Goal: Task Accomplishment & Management: Complete application form

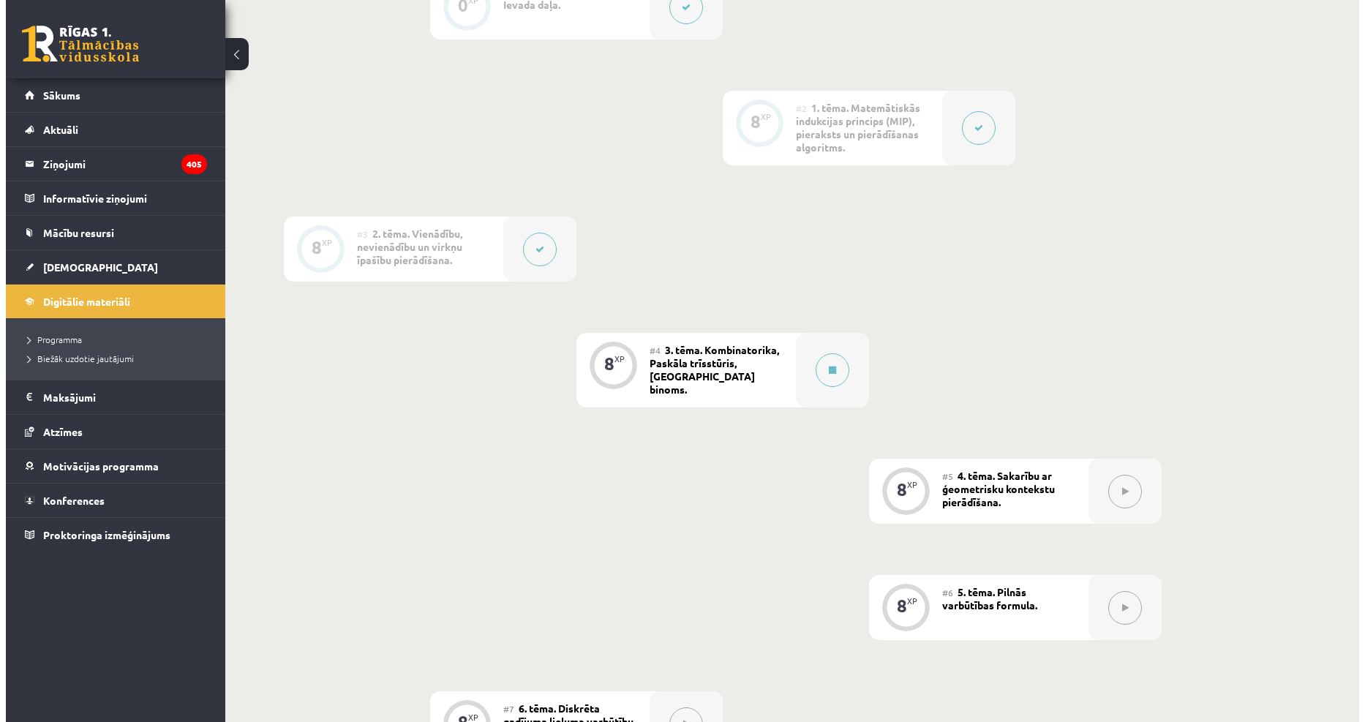
scroll to position [568, 0]
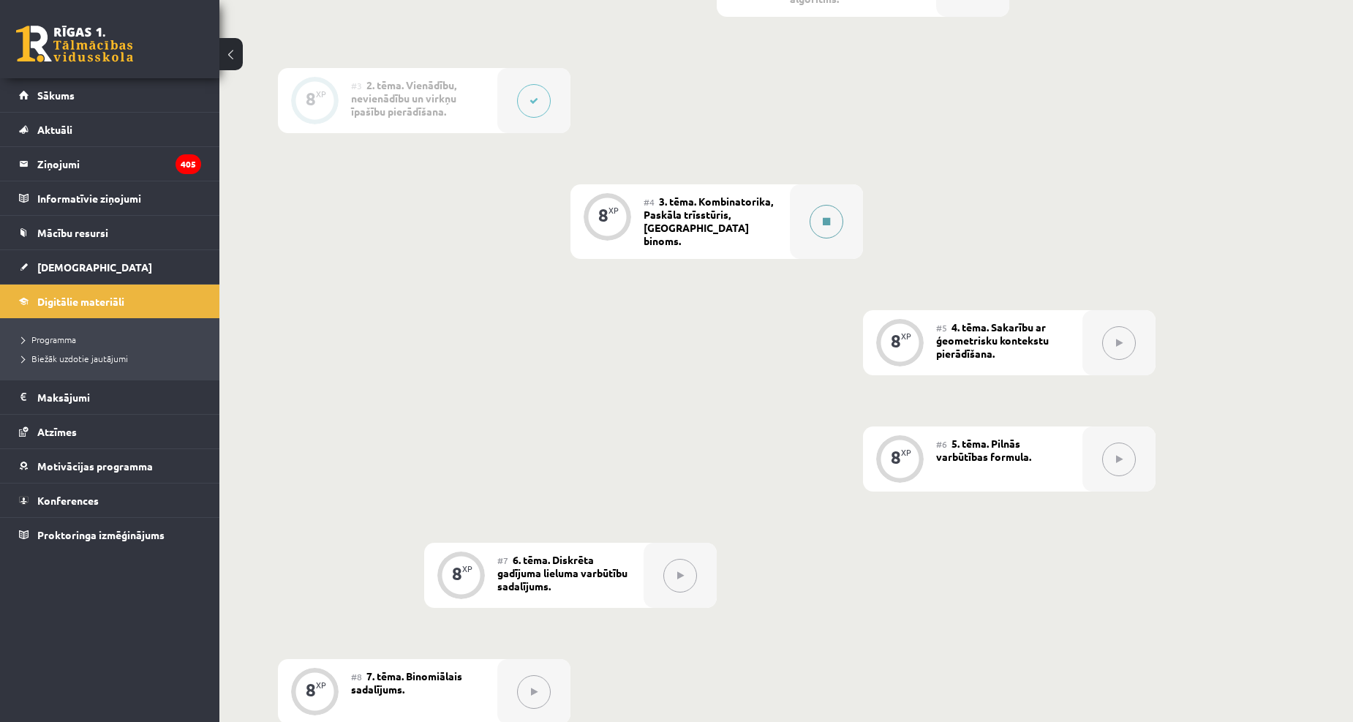
drag, startPoint x: 841, startPoint y: 225, endPoint x: 838, endPoint y: 233, distance: 7.9
click at [838, 233] on div at bounding box center [826, 221] width 73 height 75
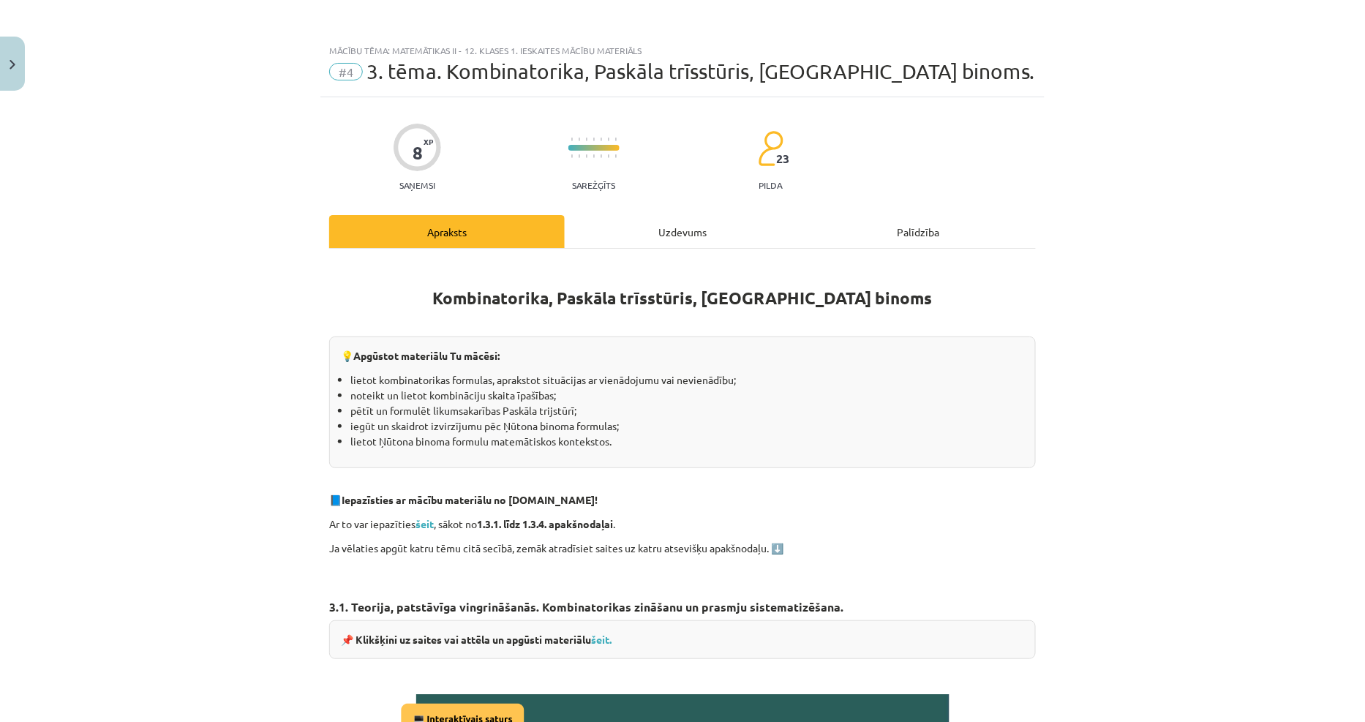
click at [673, 241] on div "Uzdevums" at bounding box center [683, 231] width 236 height 33
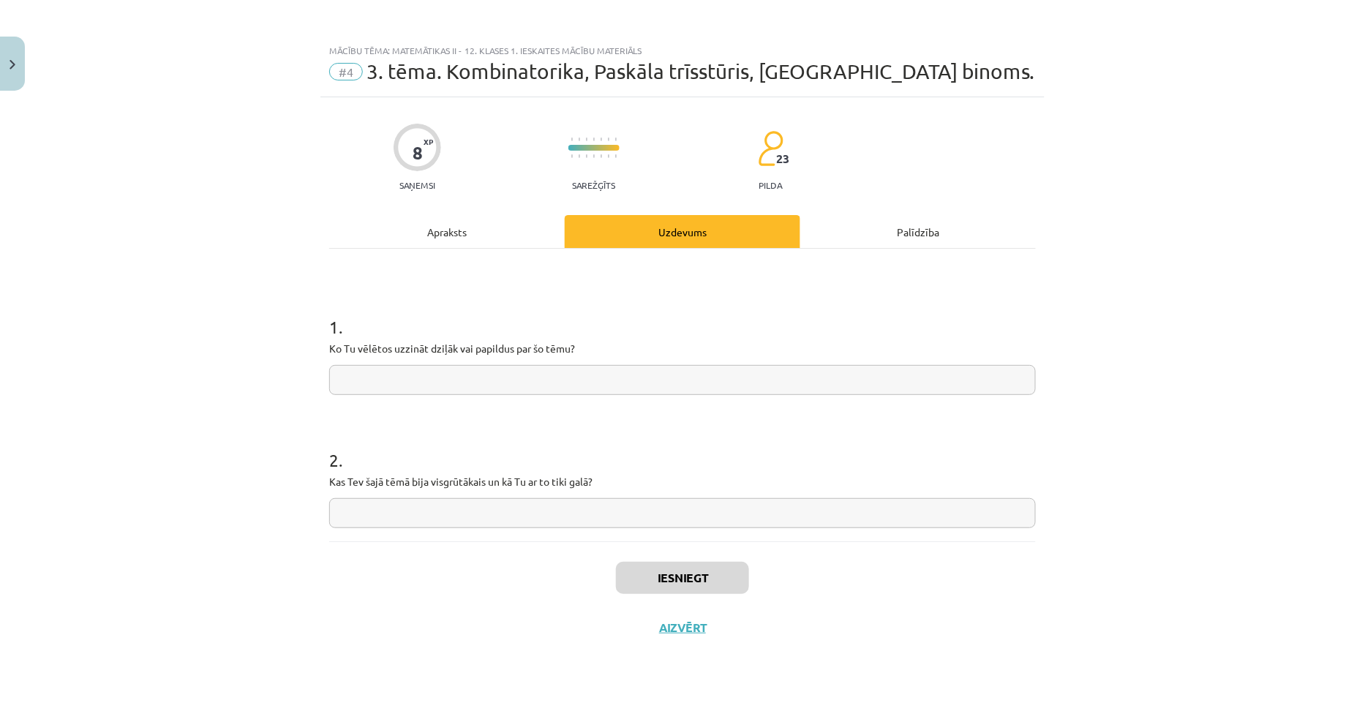
click at [513, 372] on input "text" at bounding box center [682, 380] width 707 height 30
type input "****"
click at [429, 511] on input "text" at bounding box center [682, 513] width 707 height 30
type input "*****"
click at [616, 587] on button "Iesniegt" at bounding box center [682, 578] width 133 height 32
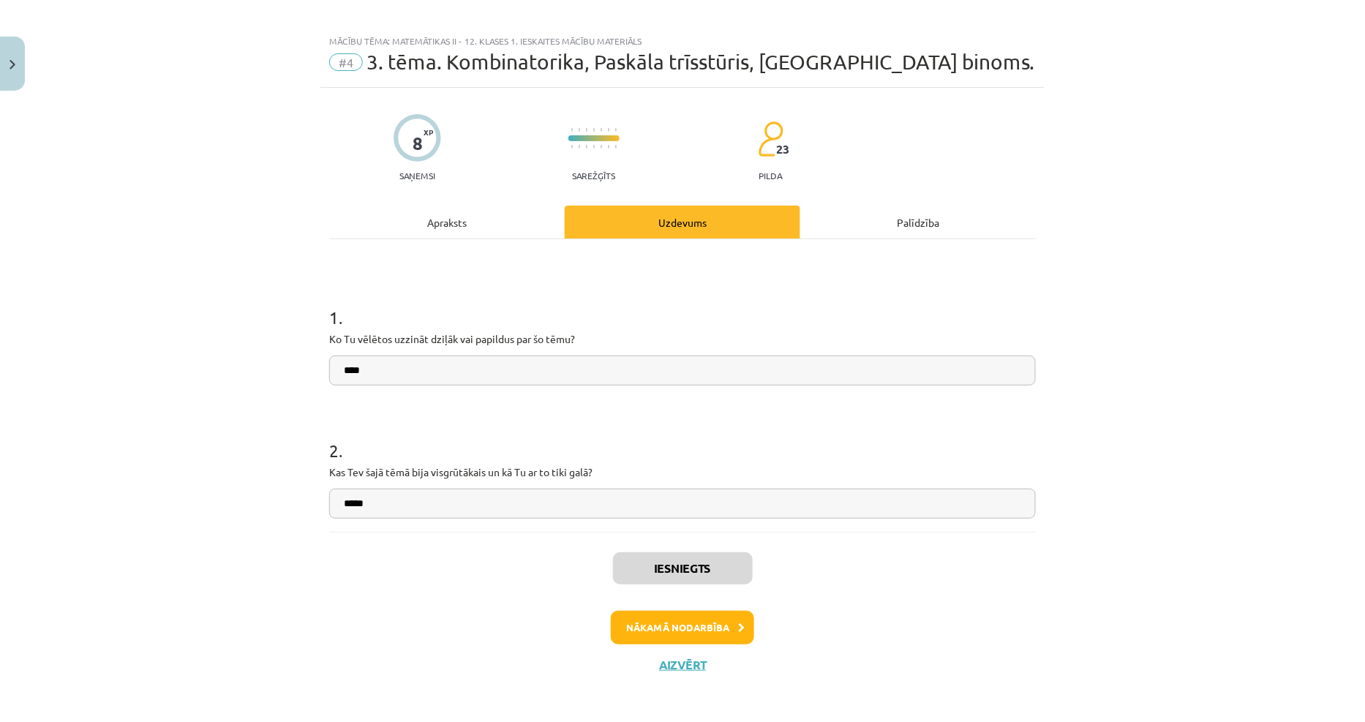
scroll to position [12, 0]
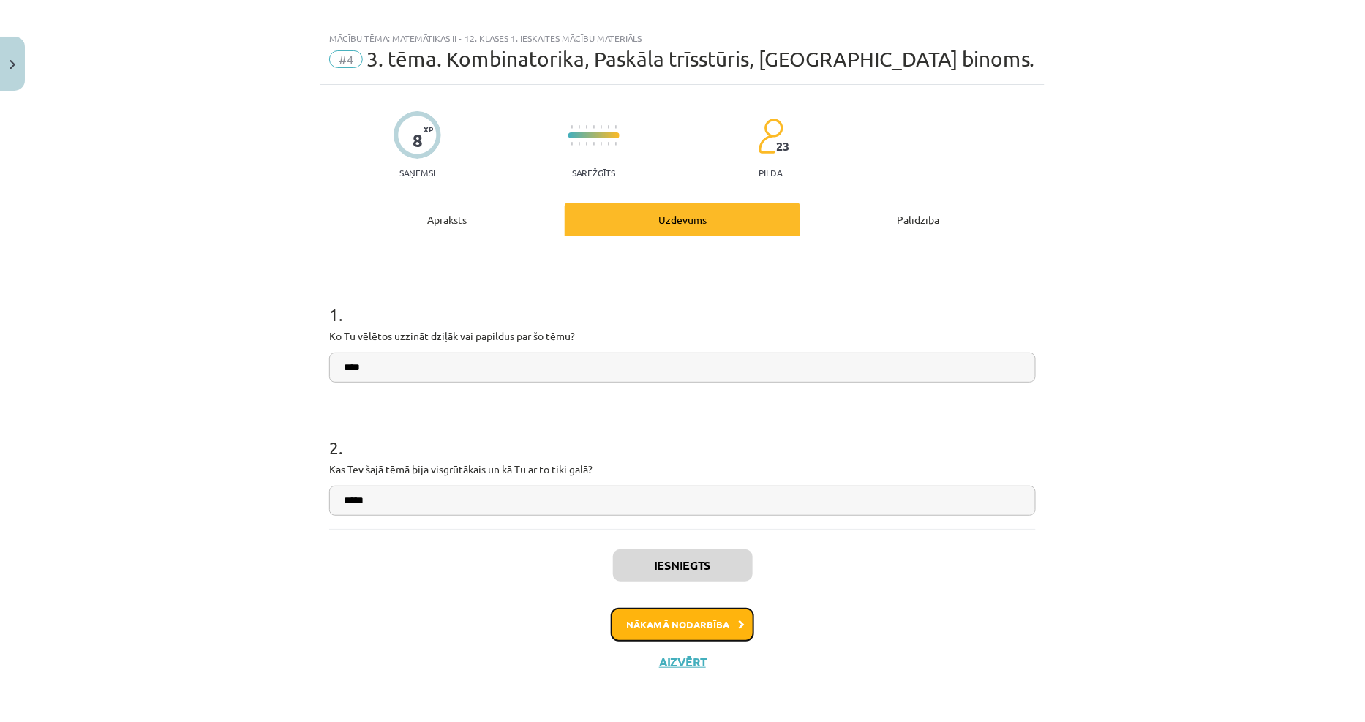
click at [647, 617] on button "Nākamā nodarbība" at bounding box center [682, 625] width 143 height 34
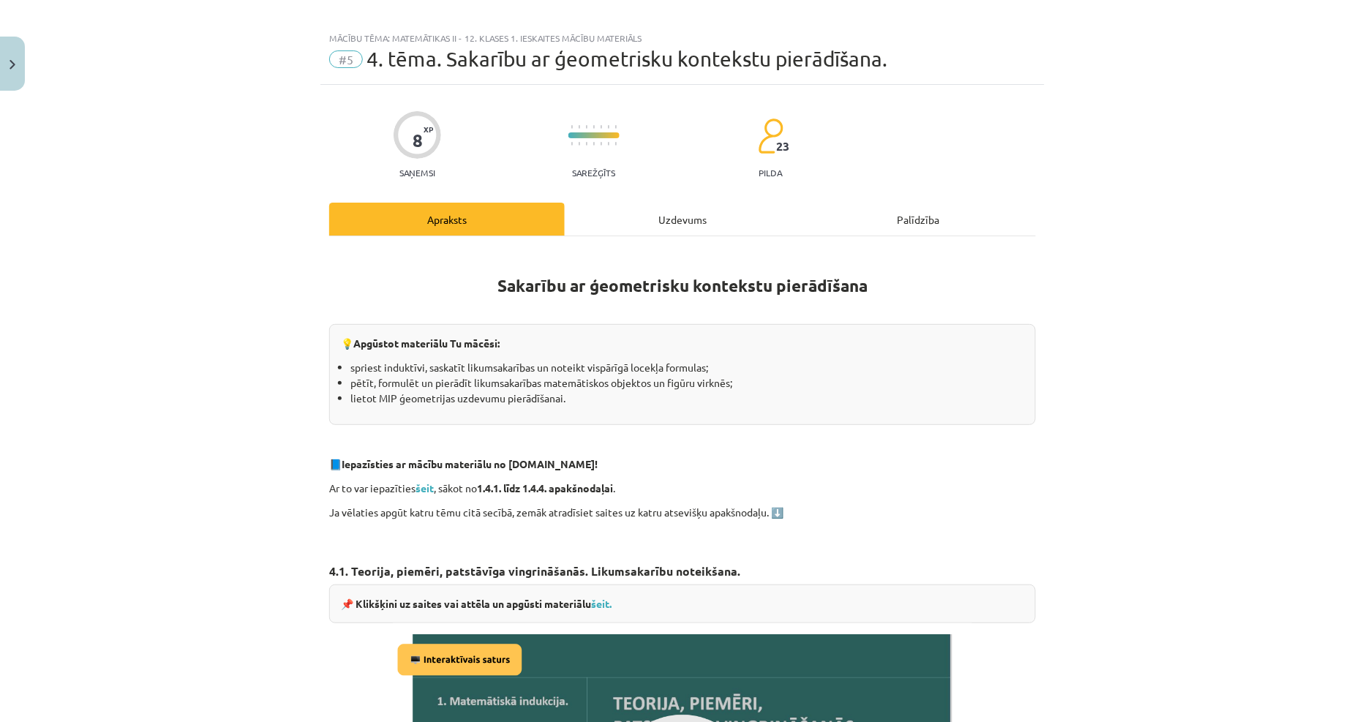
click at [649, 225] on div "Uzdevums" at bounding box center [683, 219] width 236 height 33
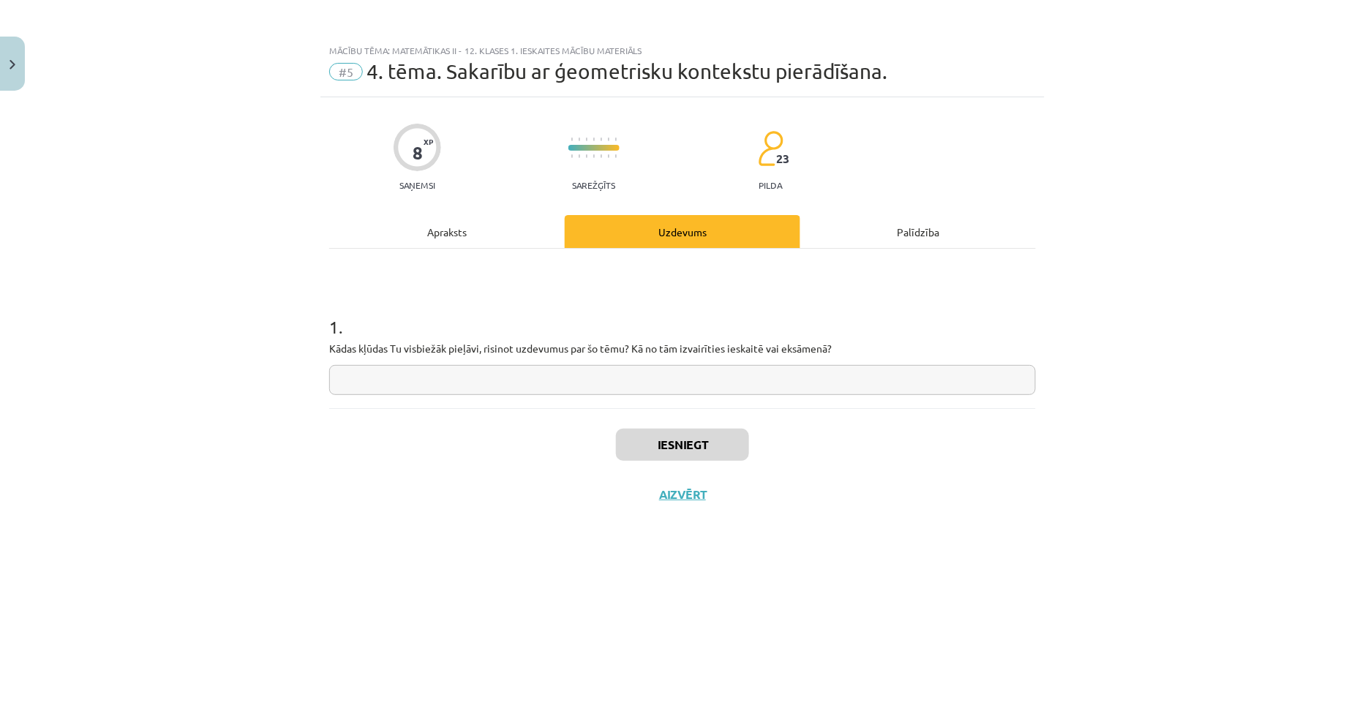
scroll to position [0, 0]
click at [491, 222] on div "Apraksts" at bounding box center [447, 231] width 236 height 33
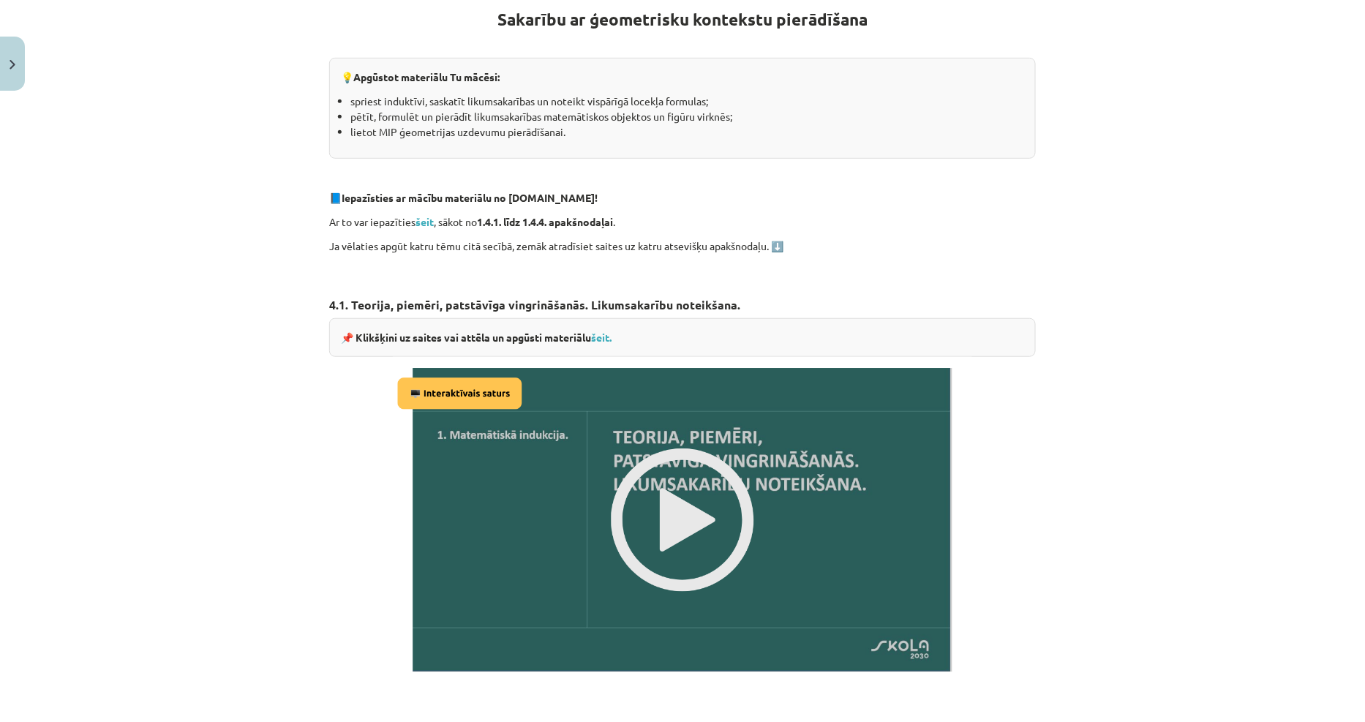
scroll to position [325, 0]
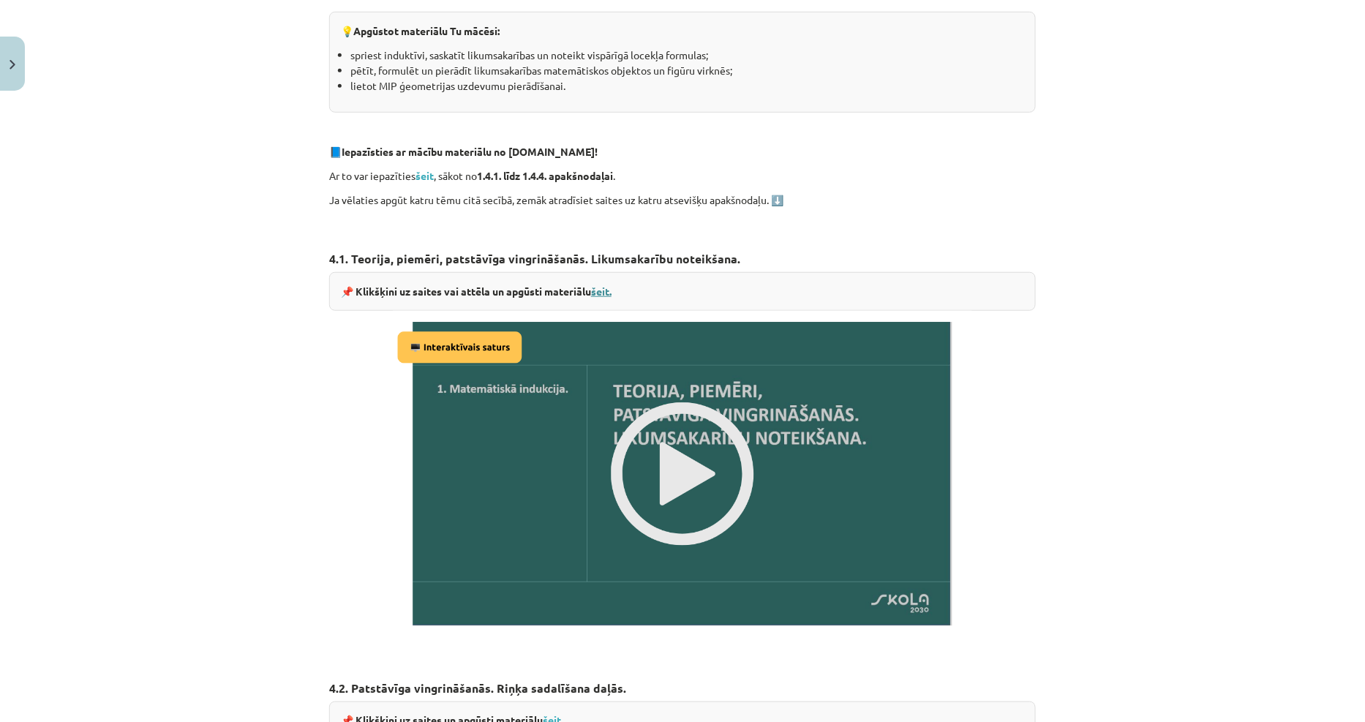
click at [600, 289] on link "šeit." at bounding box center [601, 291] width 20 height 13
